Goal: Entertainment & Leisure: Consume media (video, audio)

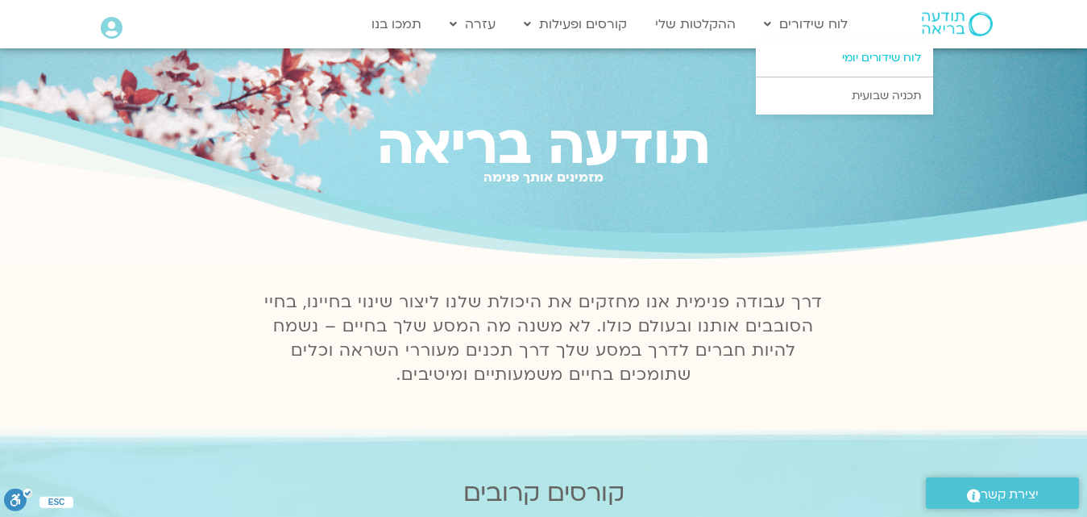
click at [868, 53] on link "לוח שידורים יומי" at bounding box center [844, 57] width 177 height 37
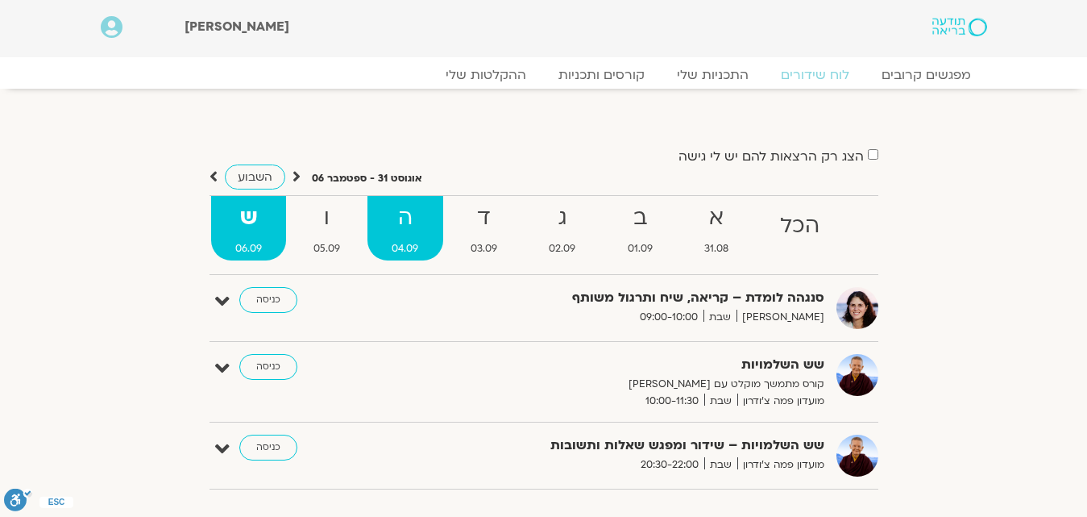
click at [438, 235] on strong "ה" at bounding box center [404, 218] width 75 height 36
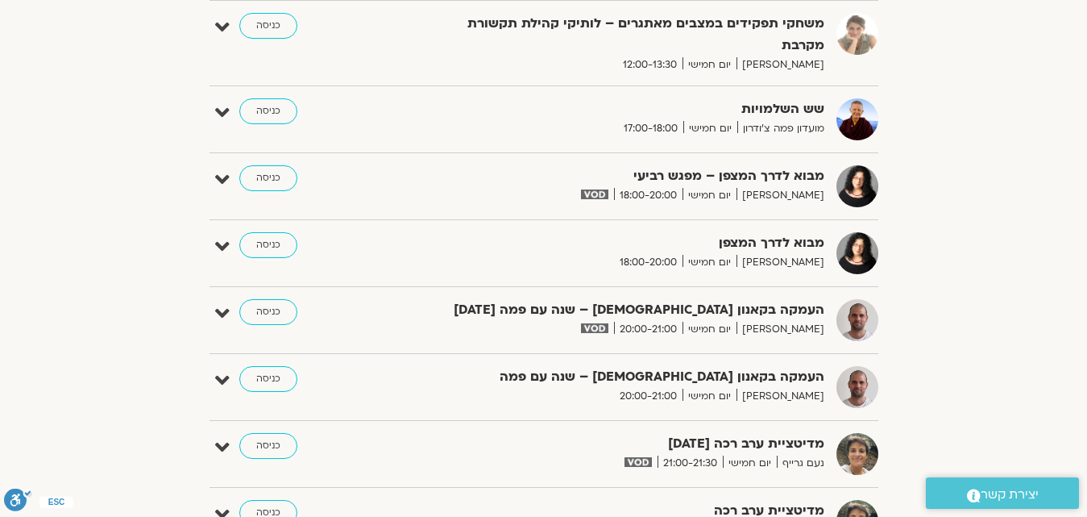
scroll to position [1128, 0]
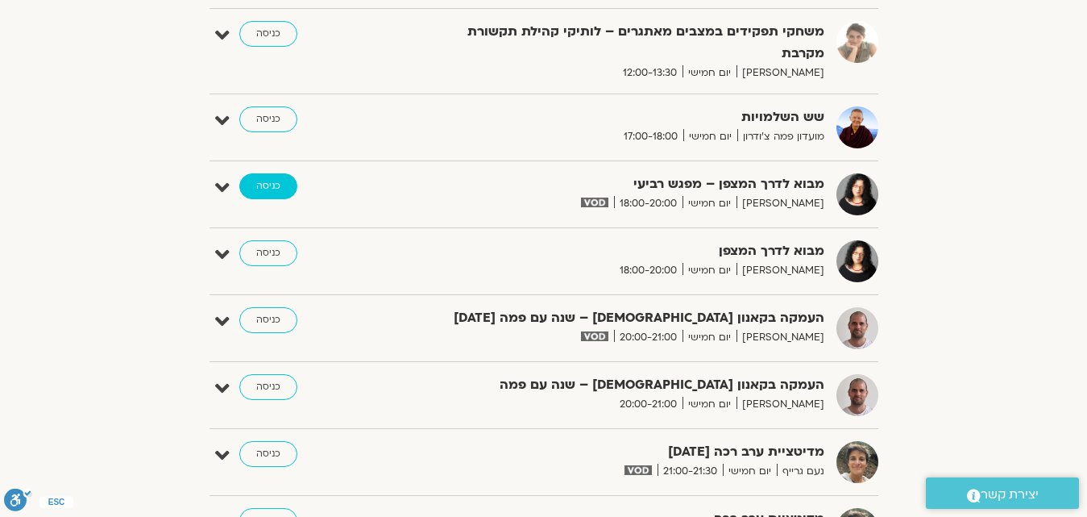
click at [260, 184] on link "כניסה" at bounding box center [268, 186] width 58 height 26
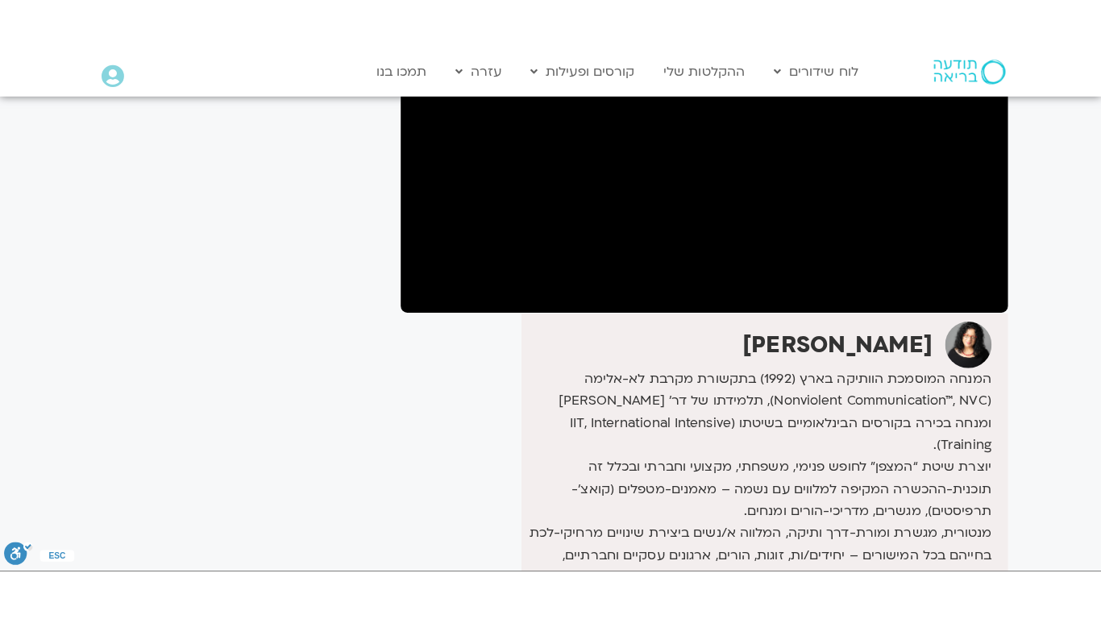
scroll to position [161, 0]
